Goal: Entertainment & Leisure: Consume media (video, audio)

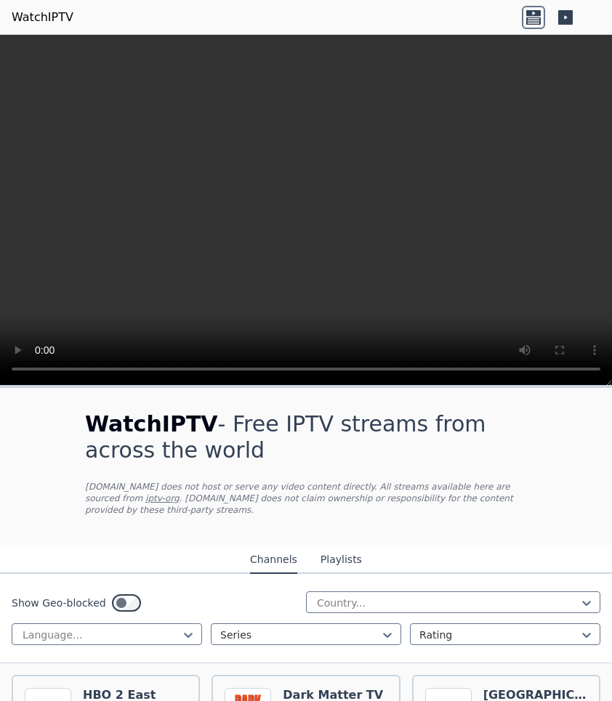
scroll to position [537, 0]
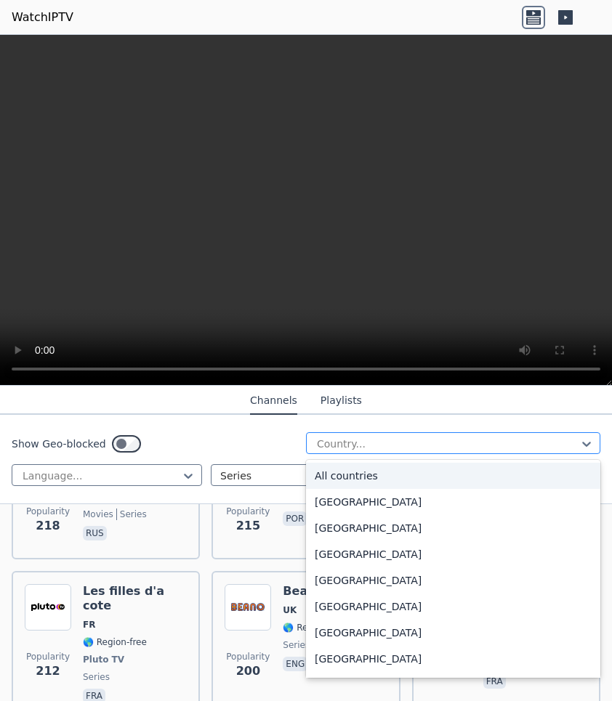
click at [332, 446] on div at bounding box center [447, 444] width 264 height 15
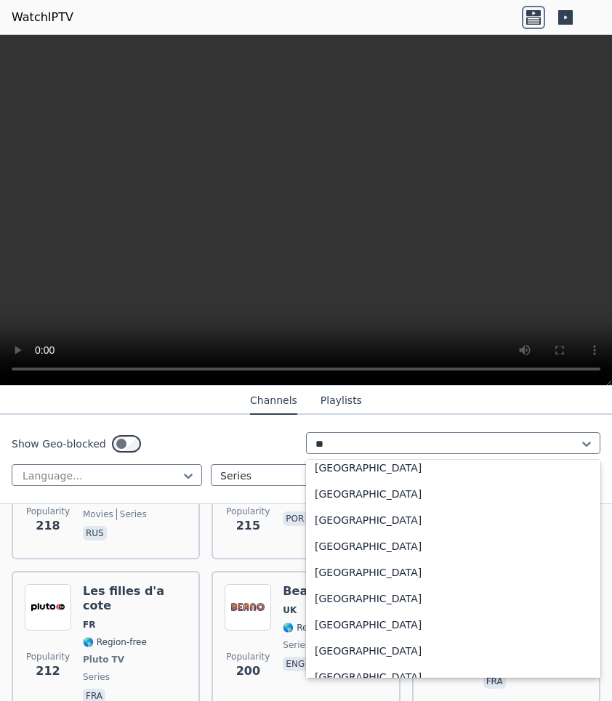
scroll to position [0, 0]
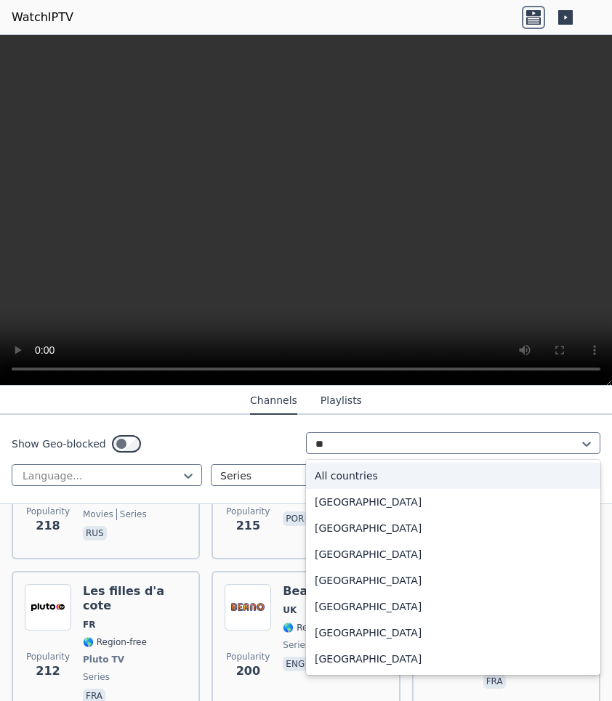
type input "***"
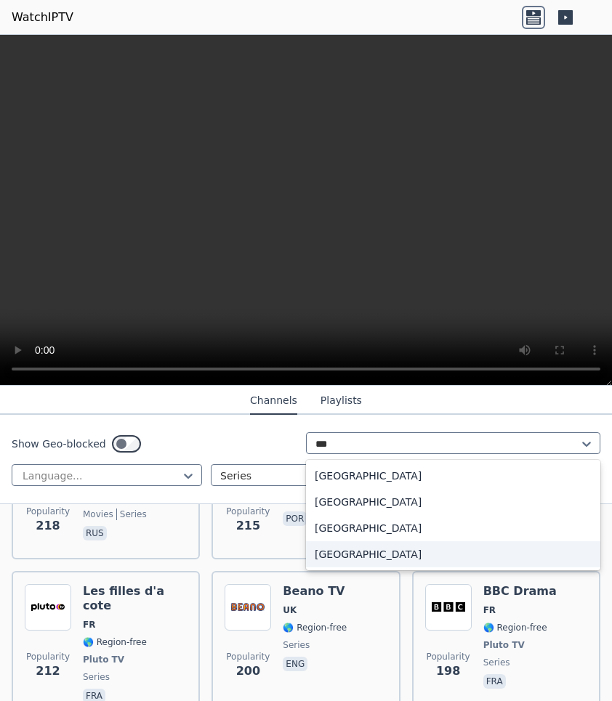
click at [376, 549] on div "[GEOGRAPHIC_DATA]" at bounding box center [453, 554] width 294 height 26
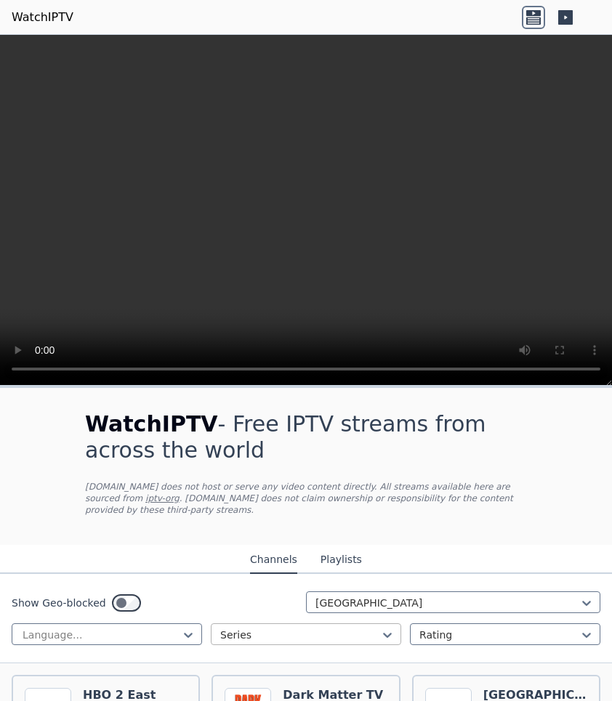
click at [253, 630] on div at bounding box center [300, 635] width 160 height 15
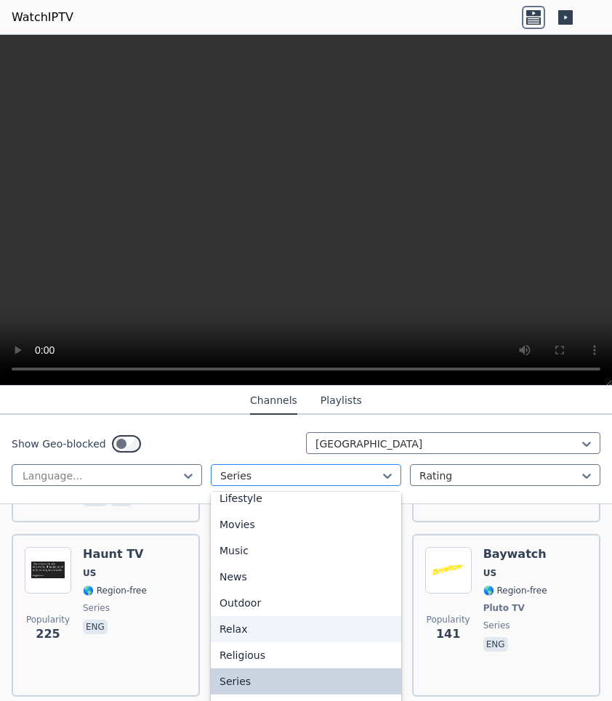
scroll to position [377, 0]
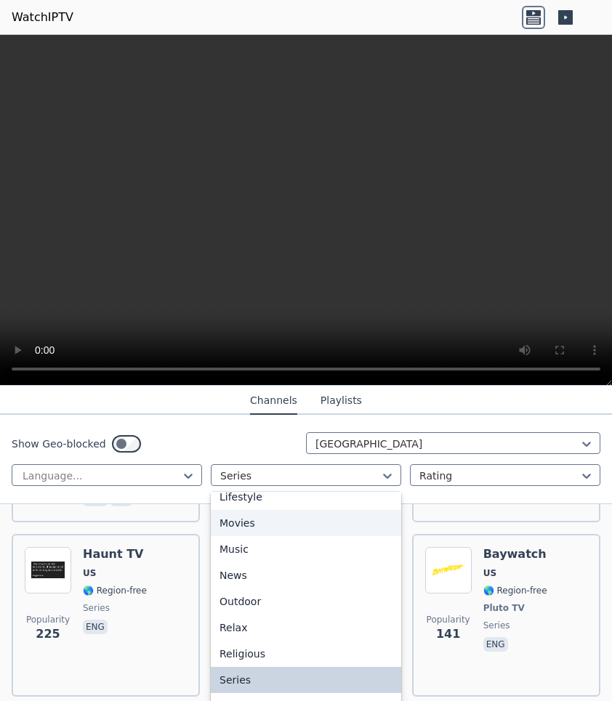
click at [263, 524] on div "Movies" at bounding box center [306, 523] width 190 height 26
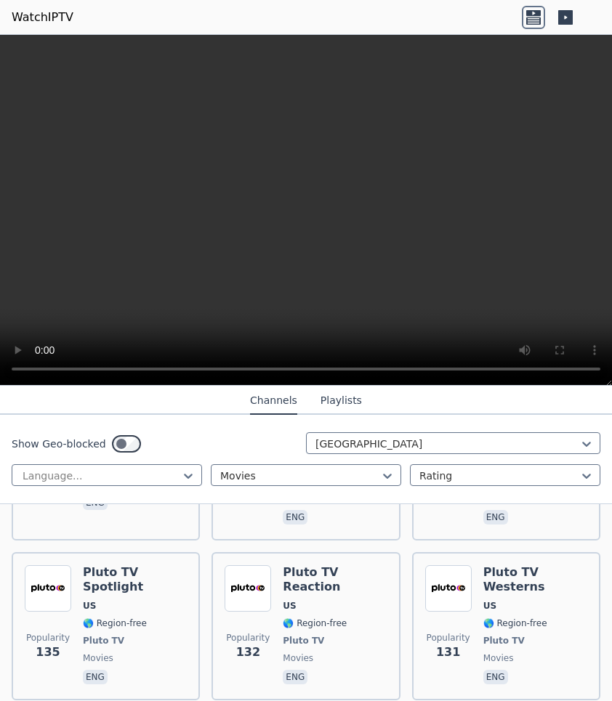
scroll to position [1806, 0]
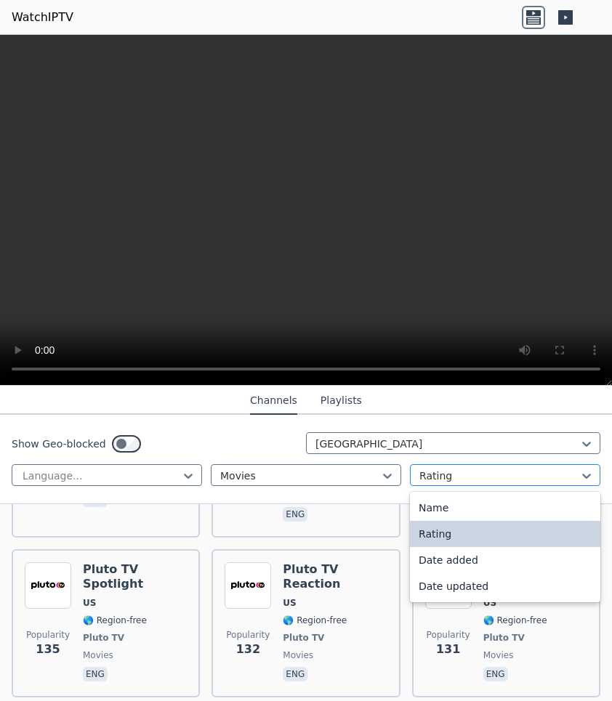
click at [452, 479] on div at bounding box center [499, 476] width 160 height 15
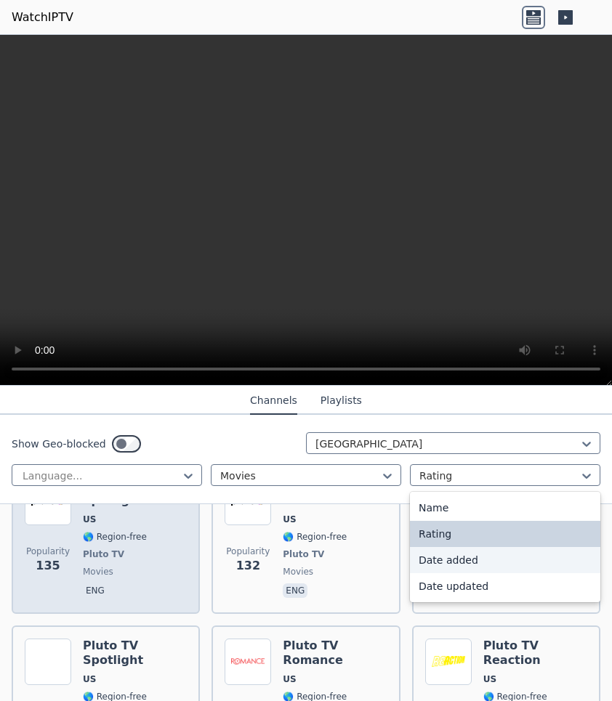
scroll to position [1894, 0]
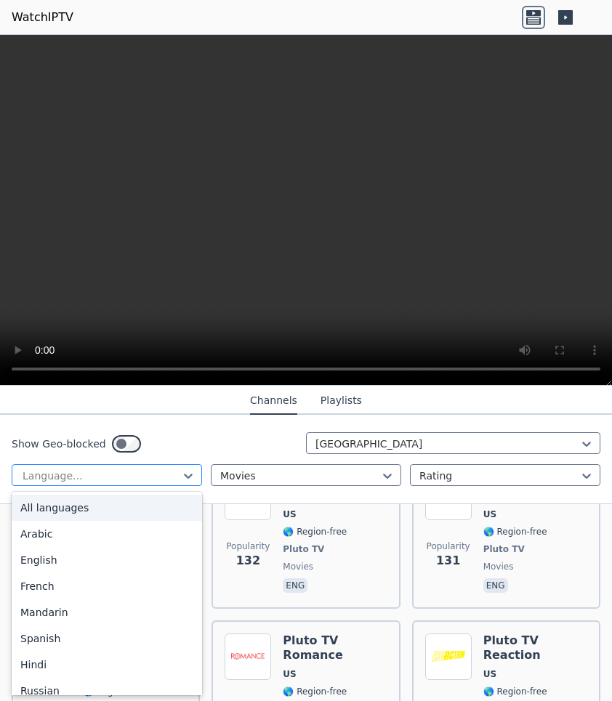
click at [155, 469] on div at bounding box center [101, 476] width 160 height 15
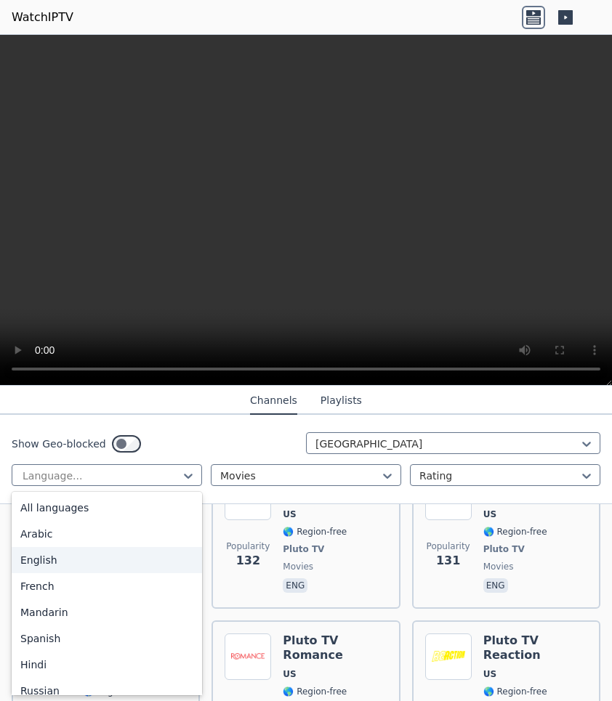
click at [150, 559] on div "English" at bounding box center [107, 560] width 190 height 26
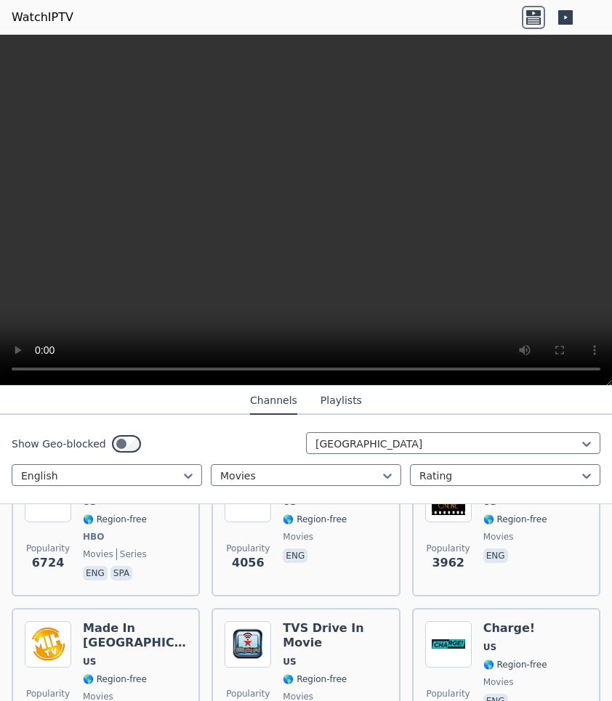
scroll to position [169, 0]
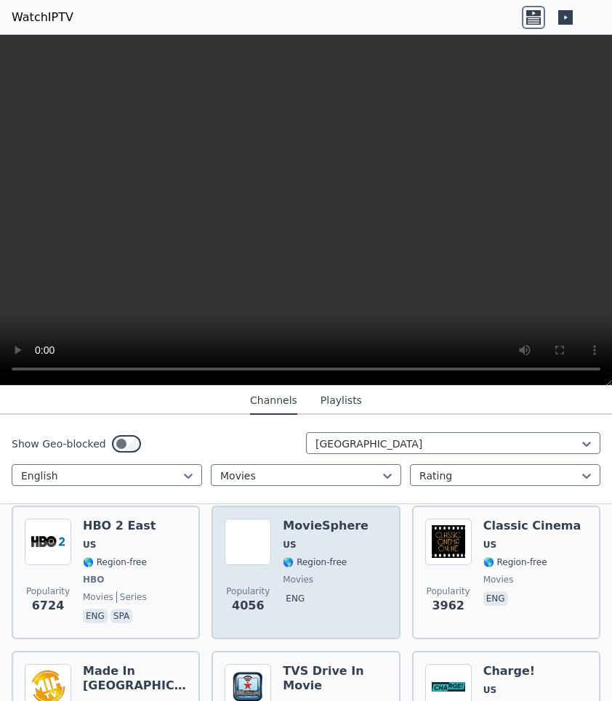
click at [367, 610] on div "Popularity 4056 MovieSphere US 🌎 Region-free movies eng" at bounding box center [306, 573] width 162 height 108
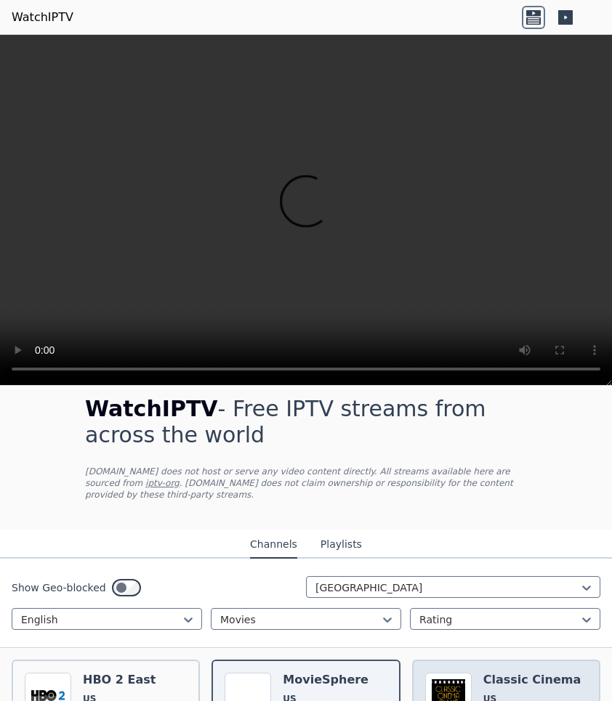
scroll to position [65, 0]
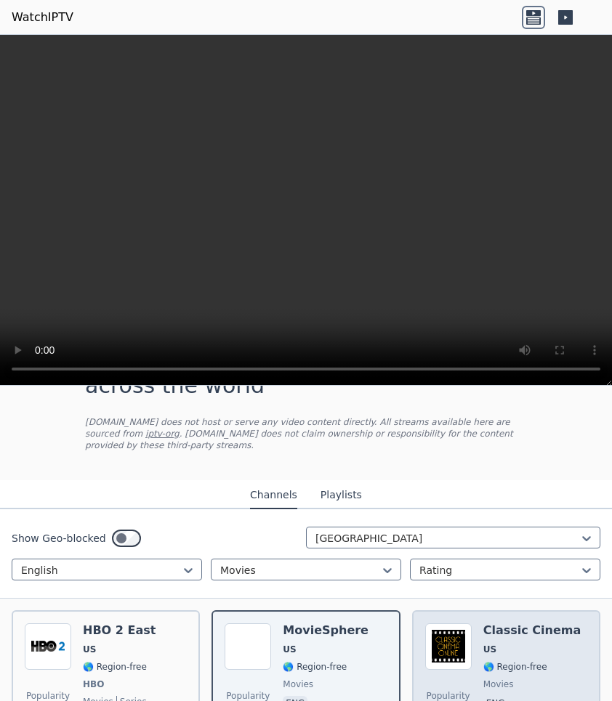
click at [442, 666] on img at bounding box center [448, 646] width 47 height 47
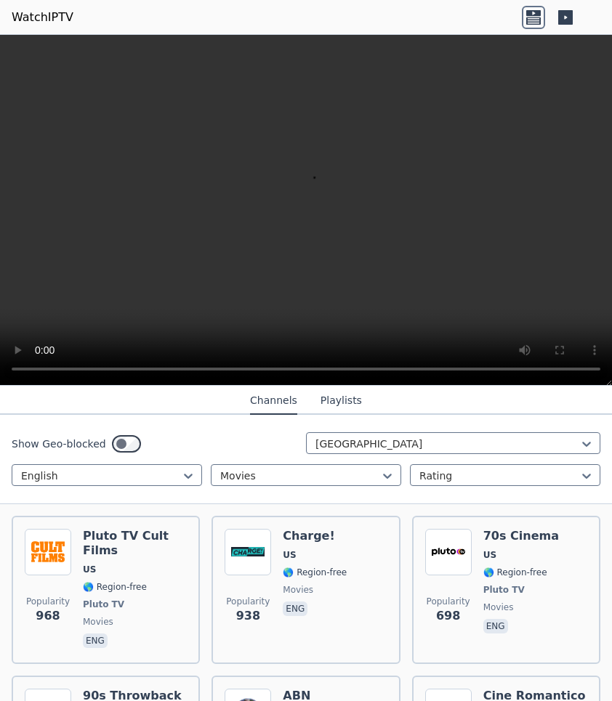
scroll to position [488, 0]
